Goal: Information Seeking & Learning: Learn about a topic

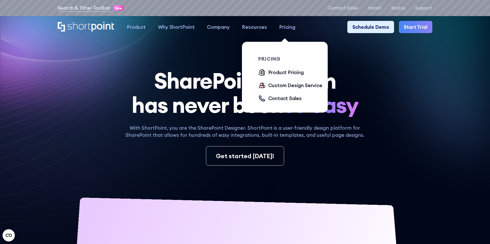
click at [284, 24] on div "Pricing" at bounding box center [287, 26] width 16 height 7
click at [280, 73] on div "Product Pricing" at bounding box center [285, 72] width 35 height 7
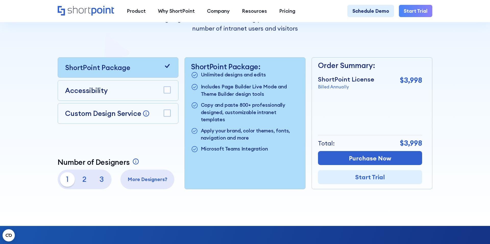
scroll to position [148, 0]
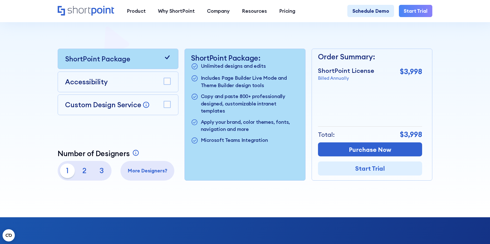
click at [151, 85] on div "Accessibility" at bounding box center [118, 82] width 106 height 10
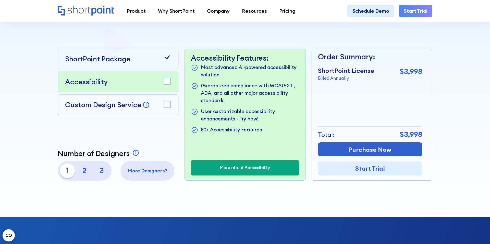
click at [169, 84] on rect at bounding box center [167, 81] width 7 height 7
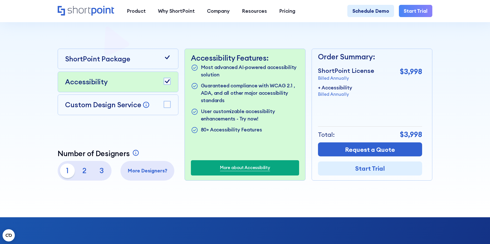
click at [169, 84] on rect at bounding box center [167, 81] width 7 height 7
click at [170, 104] on rect at bounding box center [167, 104] width 7 height 7
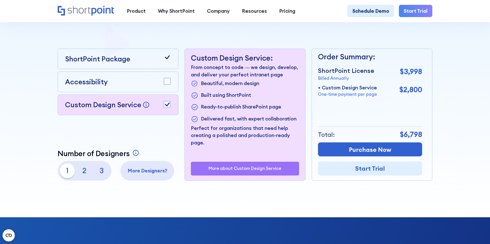
click at [170, 104] on rect at bounding box center [167, 104] width 7 height 7
click at [83, 172] on p "2" at bounding box center [84, 171] width 15 height 15
click at [148, 57] on div "ShortPoint Package" at bounding box center [118, 59] width 106 height 10
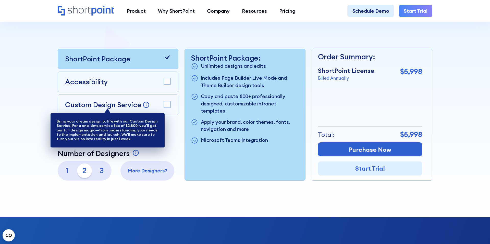
click at [144, 106] on icon at bounding box center [145, 104] width 7 height 7
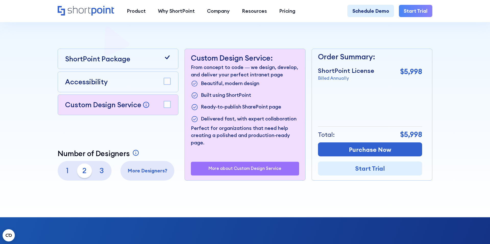
click at [140, 58] on div "ShortPoint Package" at bounding box center [118, 59] width 106 height 10
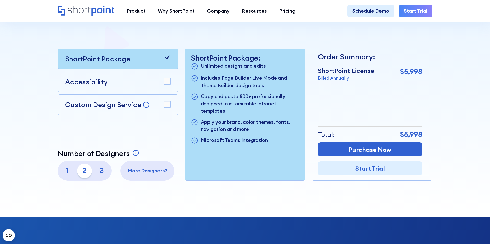
click at [102, 172] on p "3" at bounding box center [101, 171] width 15 height 15
click at [85, 171] on p "2" at bounding box center [84, 171] width 15 height 15
